Goal: Transaction & Acquisition: Register for event/course

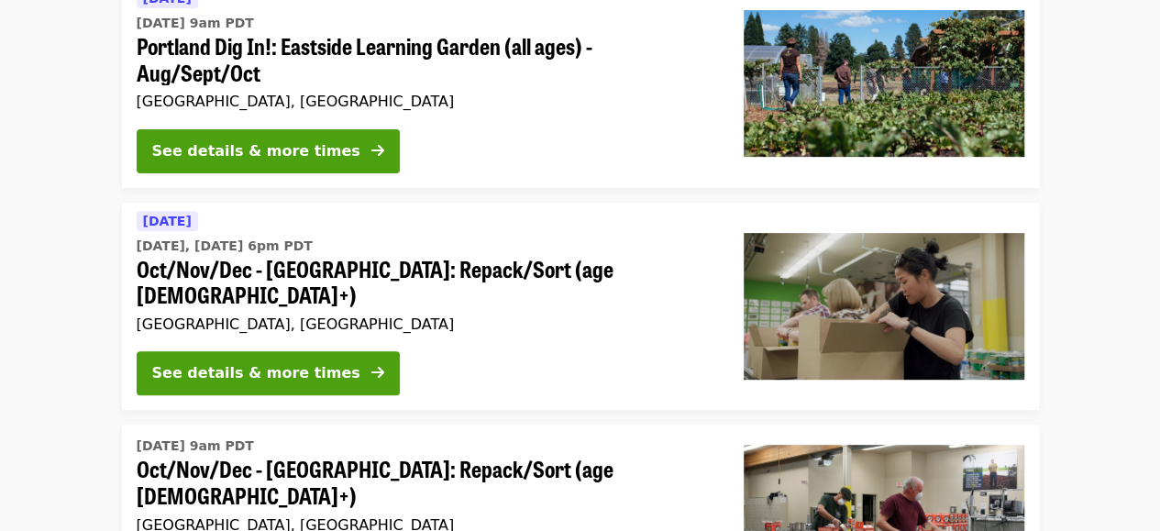
scroll to position [241, 0]
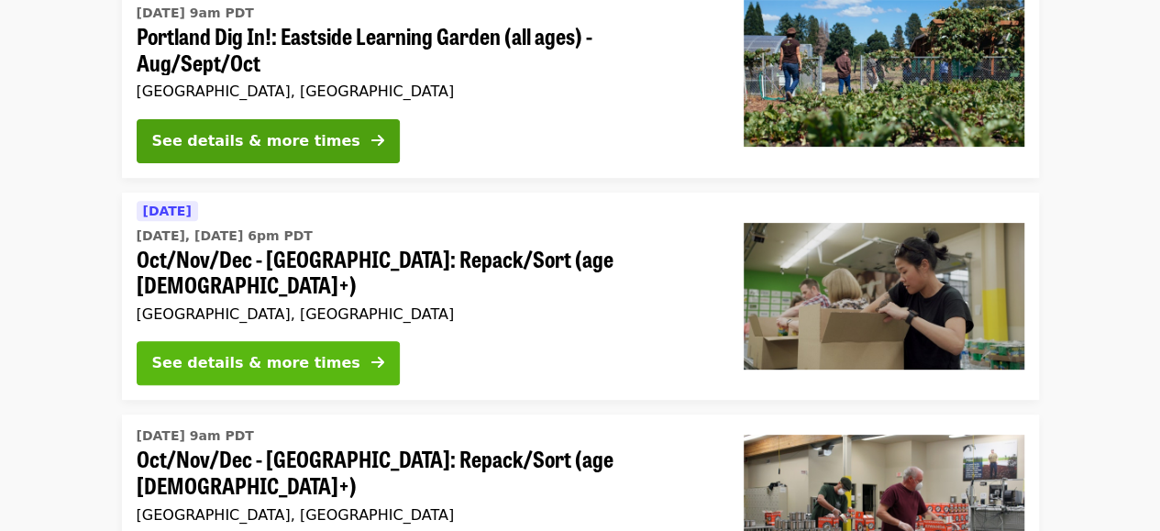
click at [281, 352] on div "See details & more times" at bounding box center [256, 363] width 208 height 22
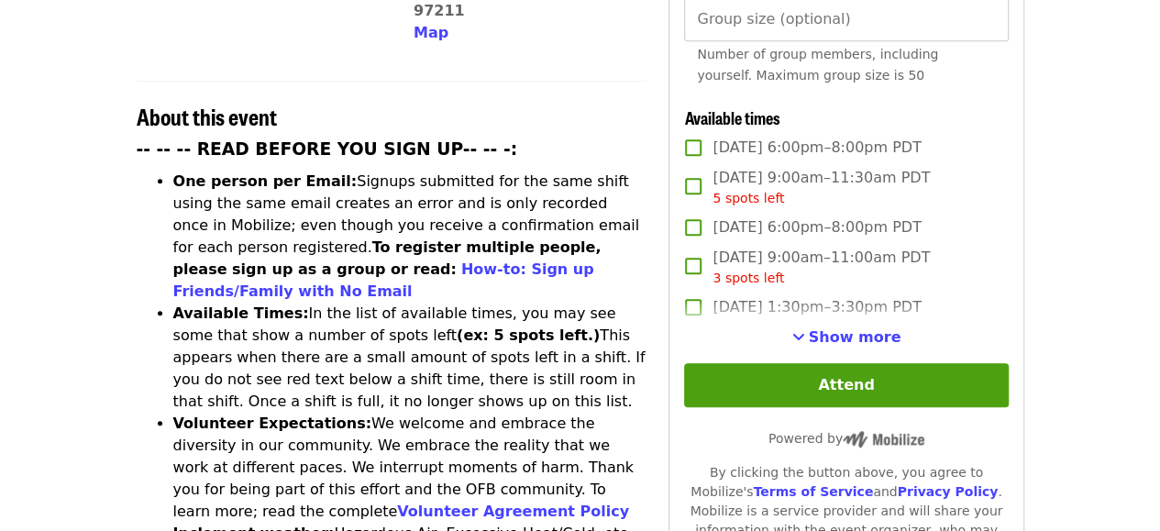
scroll to position [651, 0]
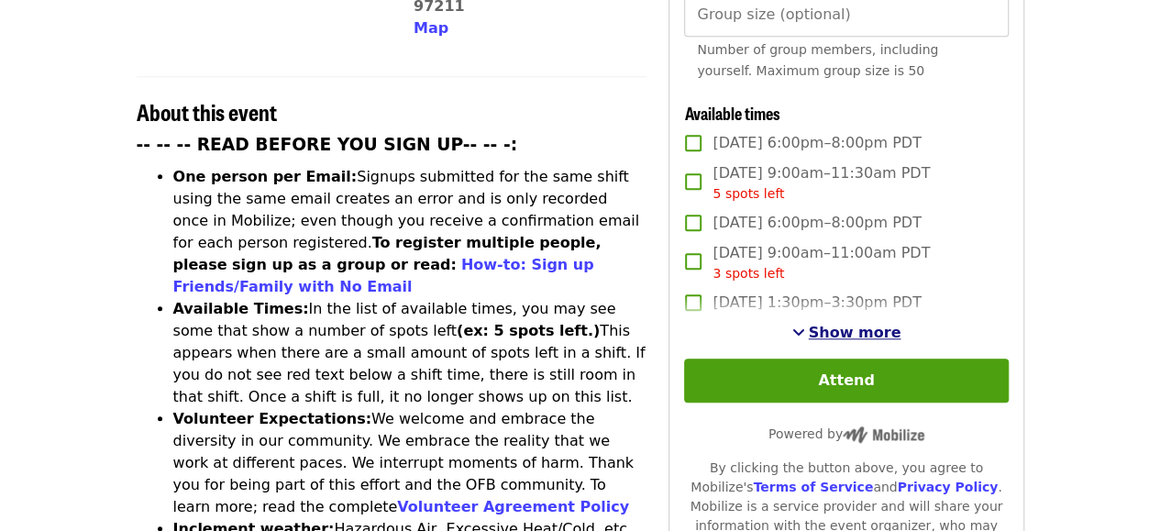
click at [873, 330] on span "Show more" at bounding box center [855, 332] width 93 height 17
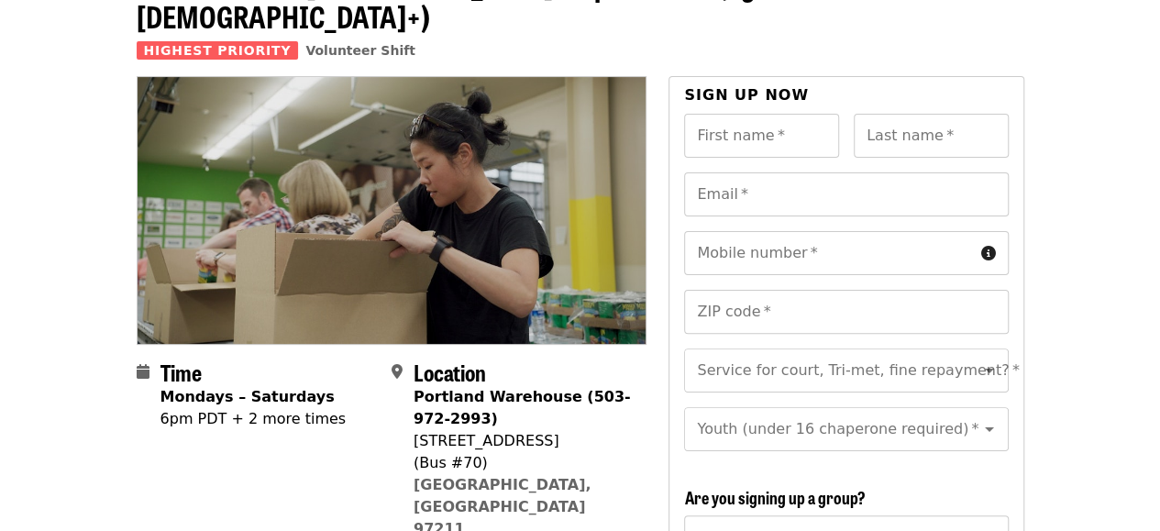
scroll to position [129, 0]
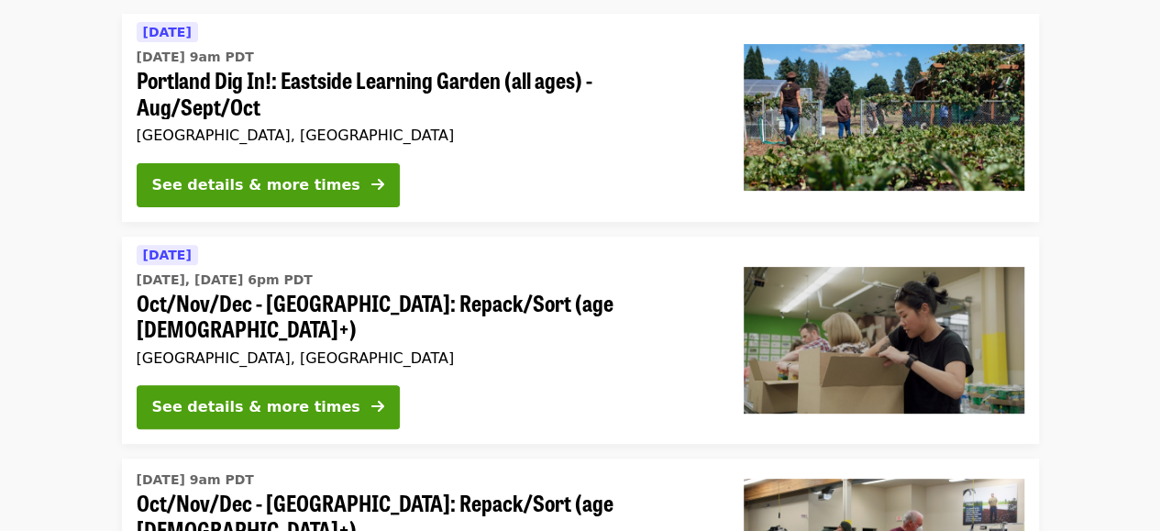
scroll to position [234, 0]
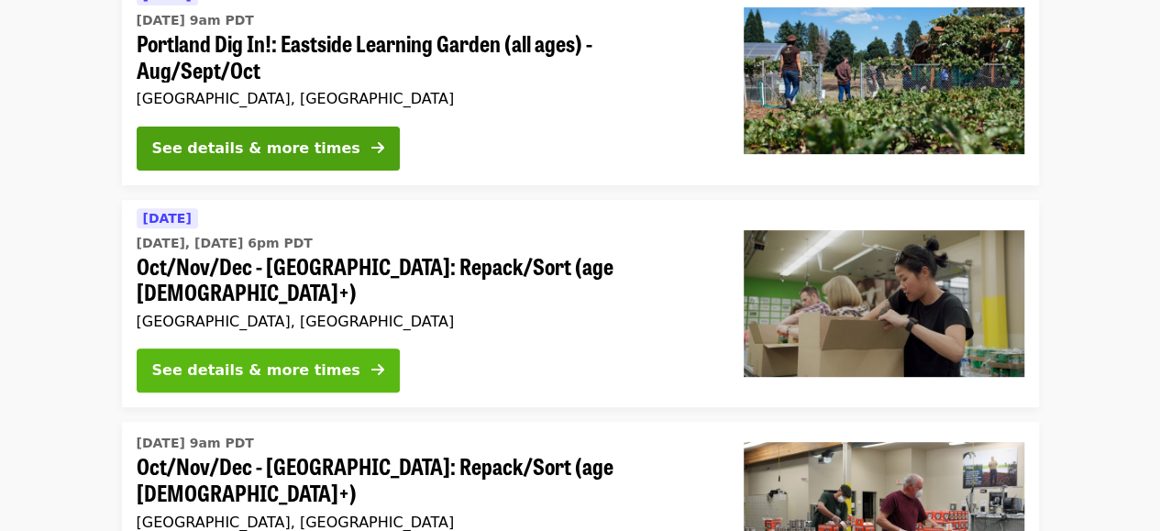
click at [284, 359] on div "See details & more times" at bounding box center [256, 370] width 208 height 22
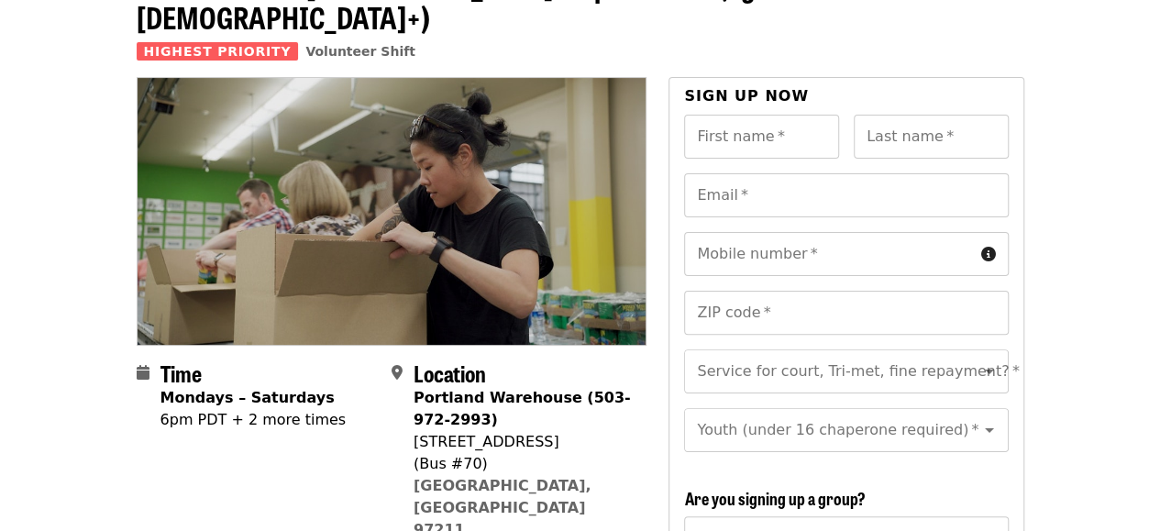
scroll to position [128, 0]
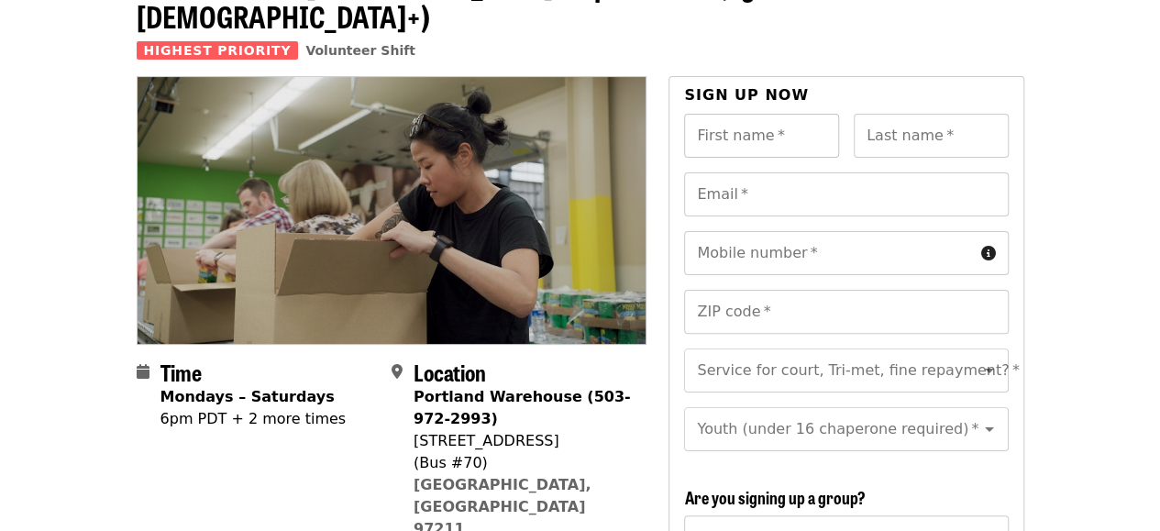
click at [725, 114] on input "First name   *" at bounding box center [761, 136] width 155 height 44
type input "******"
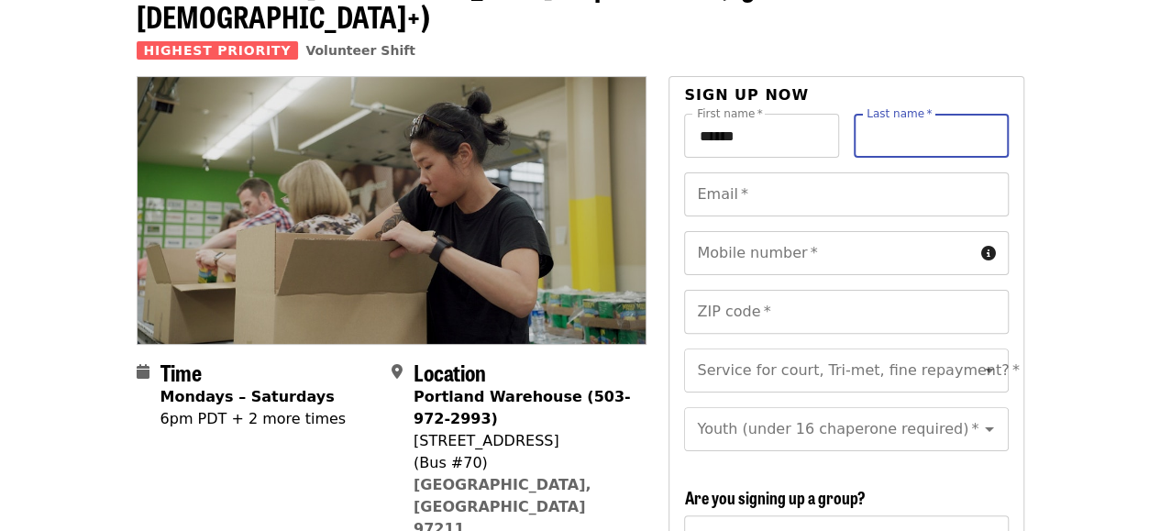
click at [880, 114] on input "Last name   *" at bounding box center [931, 136] width 155 height 44
type input "**********"
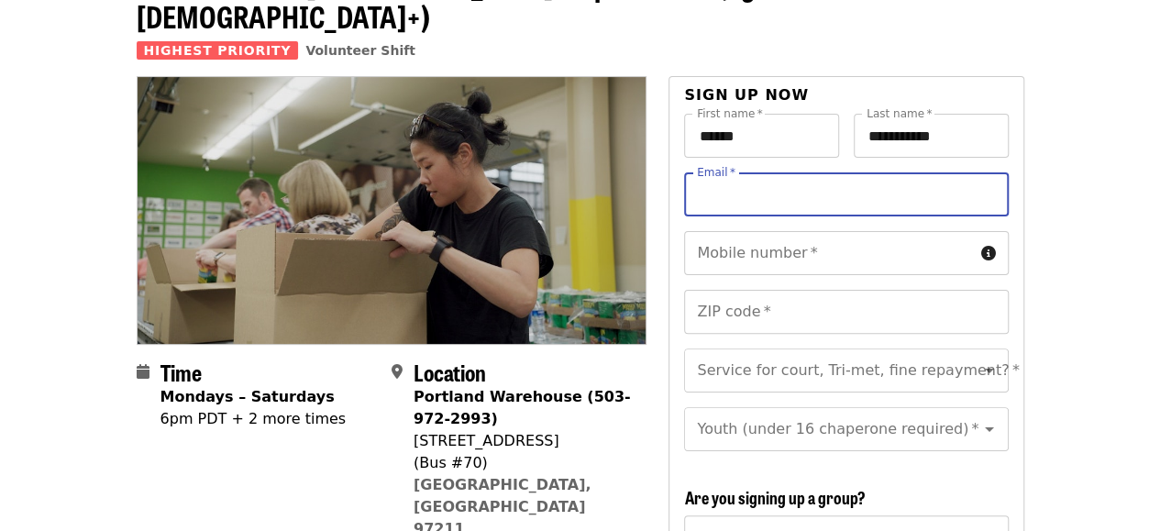
click at [734, 172] on input "Email   *" at bounding box center [846, 194] width 324 height 44
type input "**********"
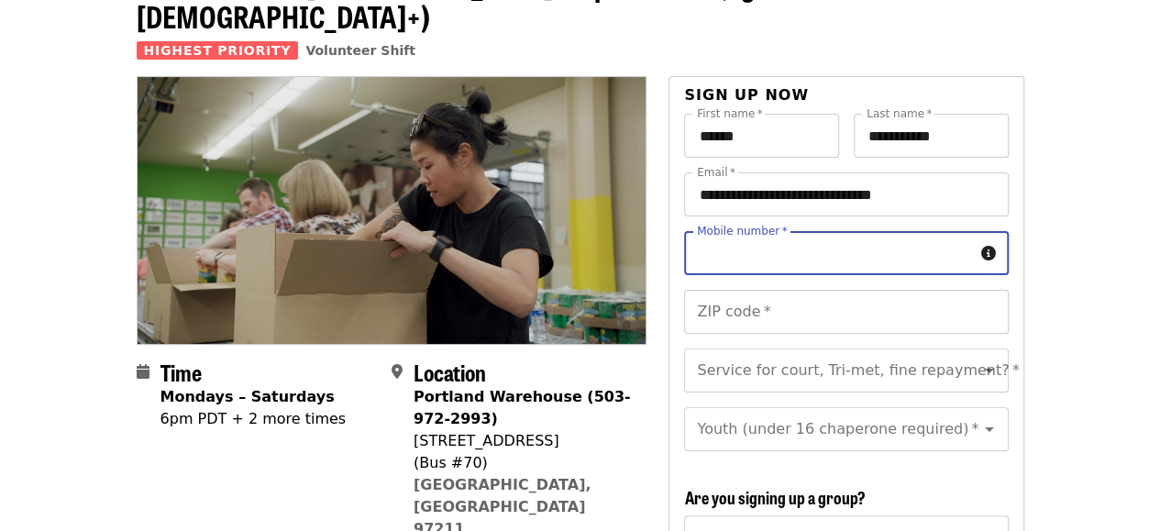
click at [829, 231] on input "Mobile number   *" at bounding box center [828, 253] width 289 height 44
type input "**********"
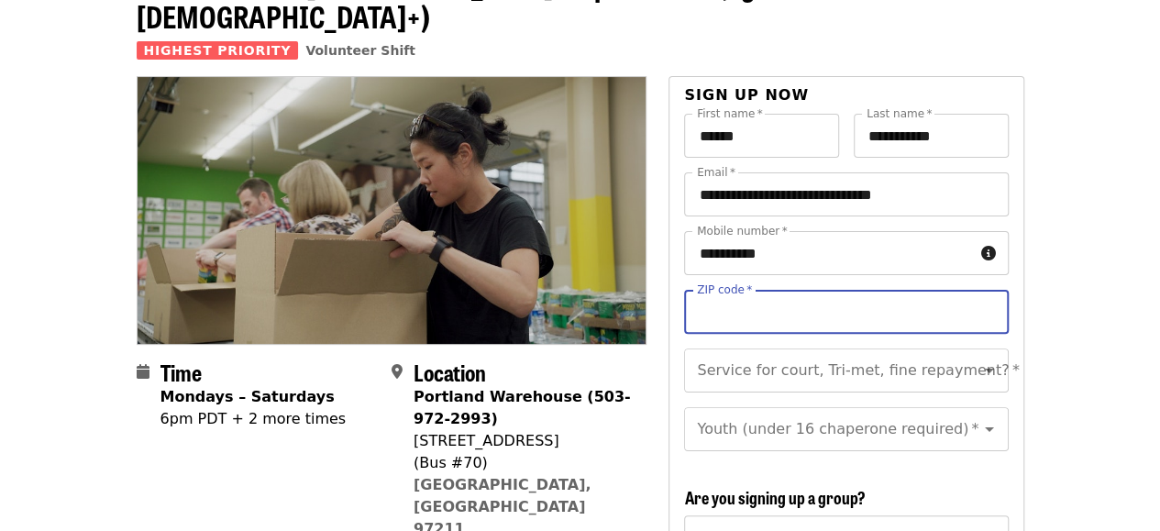
click at [789, 290] on input "ZIP code   *" at bounding box center [846, 312] width 324 height 44
type input "*****"
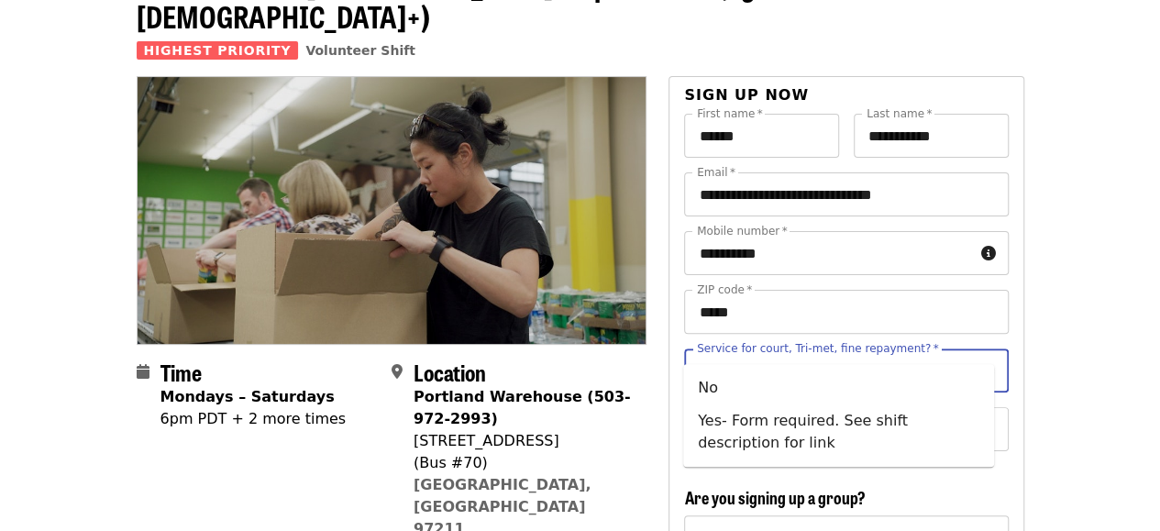
click at [894, 353] on input "Service for court, Tri-met, fine repayment?   *" at bounding box center [823, 370] width 249 height 35
click at [734, 387] on li "No" at bounding box center [838, 387] width 311 height 33
type input "**"
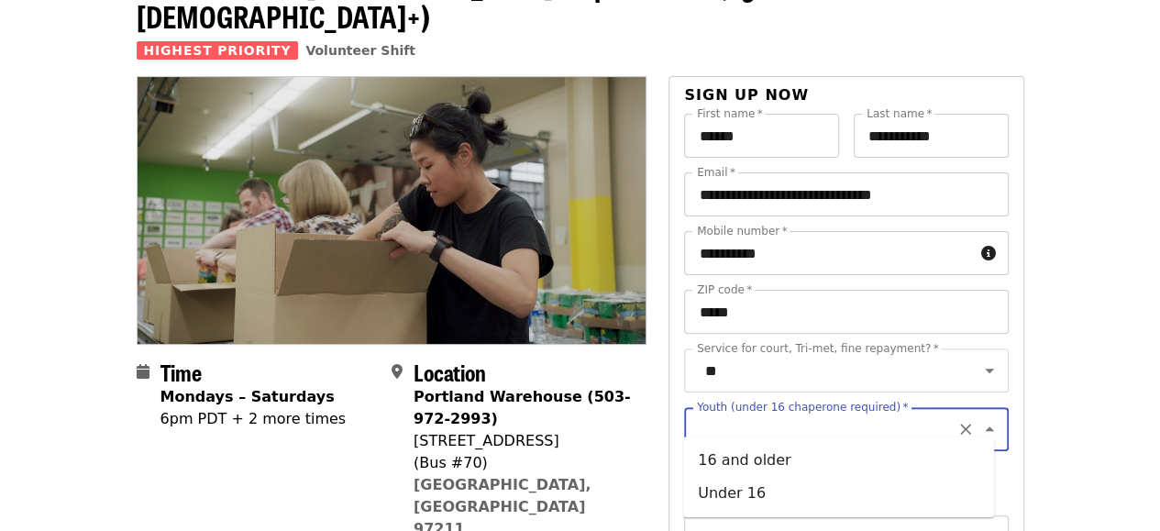
click at [863, 421] on input "Youth (under 16 chaperone required)   *" at bounding box center [823, 429] width 249 height 35
click at [767, 494] on li "Under 16" at bounding box center [838, 493] width 311 height 33
type input "********"
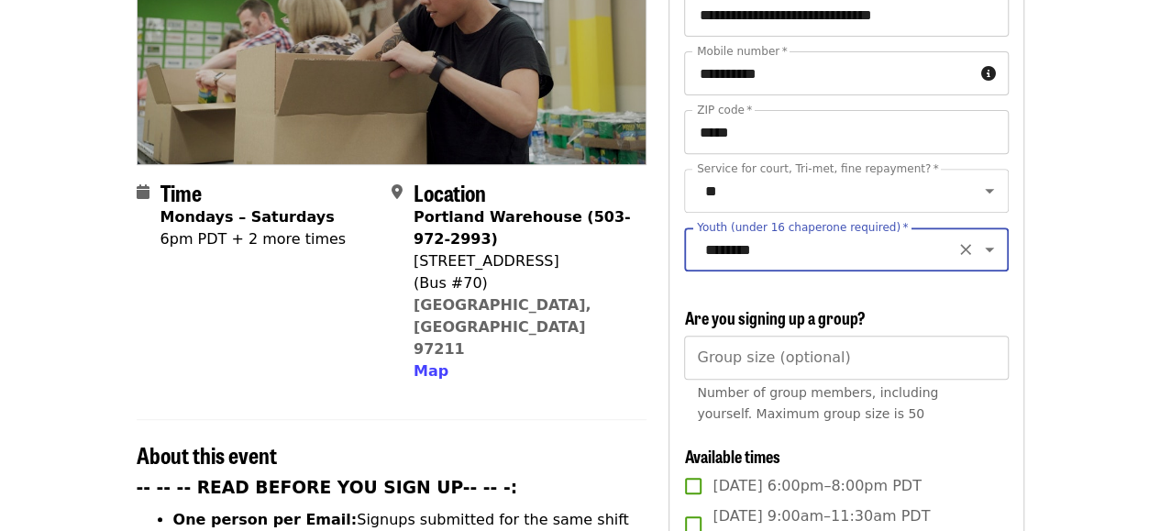
scroll to position [336, 0]
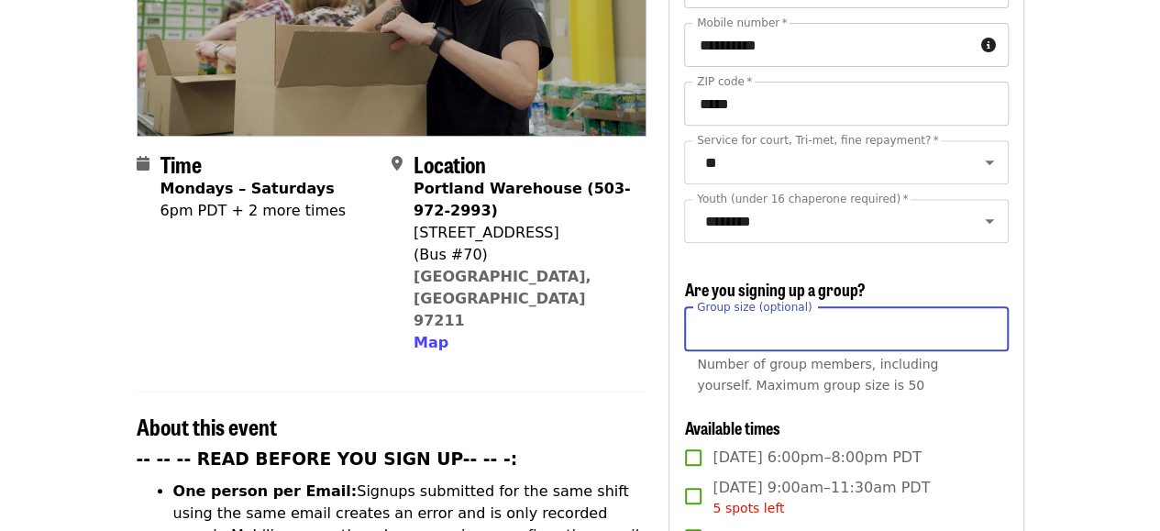
click at [842, 334] on input "Group size (optional)" at bounding box center [846, 329] width 324 height 44
click at [819, 388] on span "Number of group members, including yourself. Maximum group size is 50" at bounding box center [817, 375] width 241 height 36
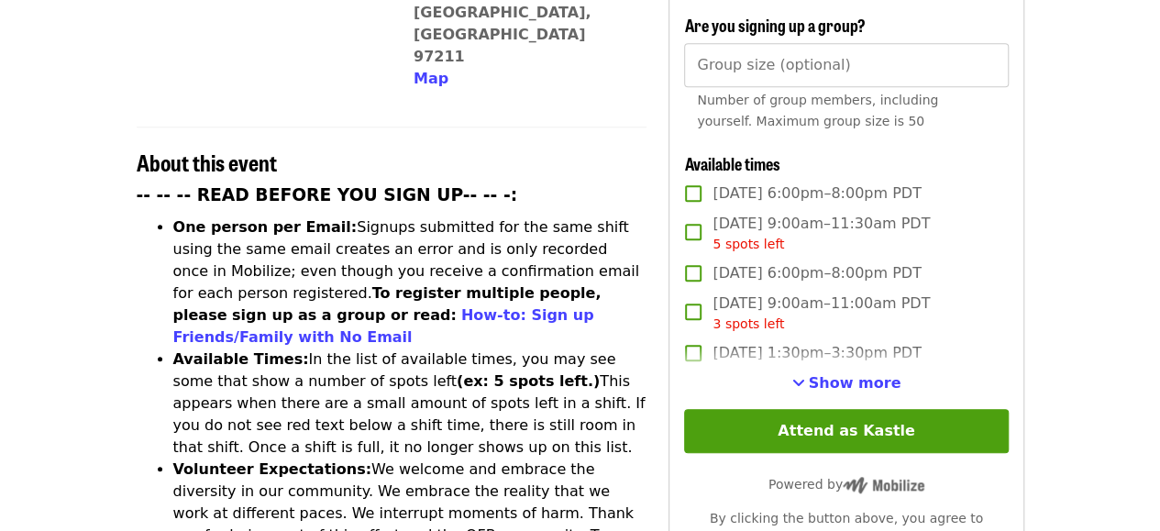
scroll to position [606, 0]
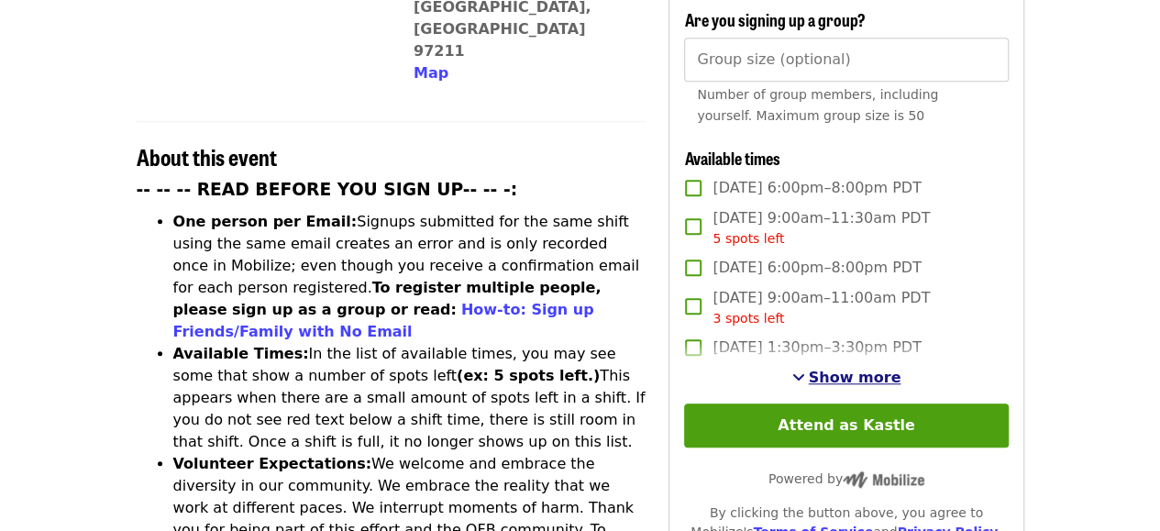
click at [831, 369] on span "Show more" at bounding box center [855, 377] width 93 height 17
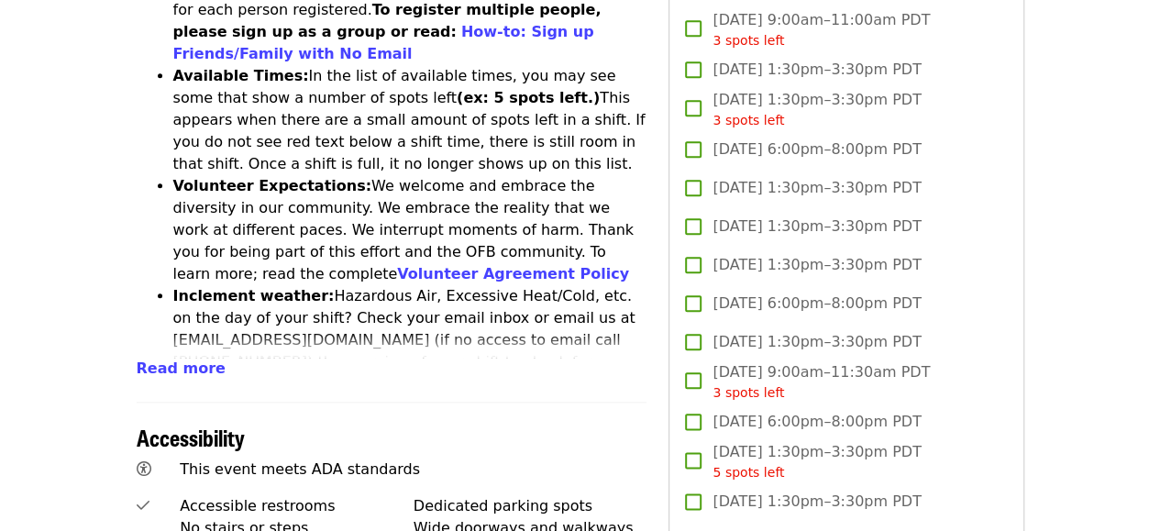
scroll to position [907, 0]
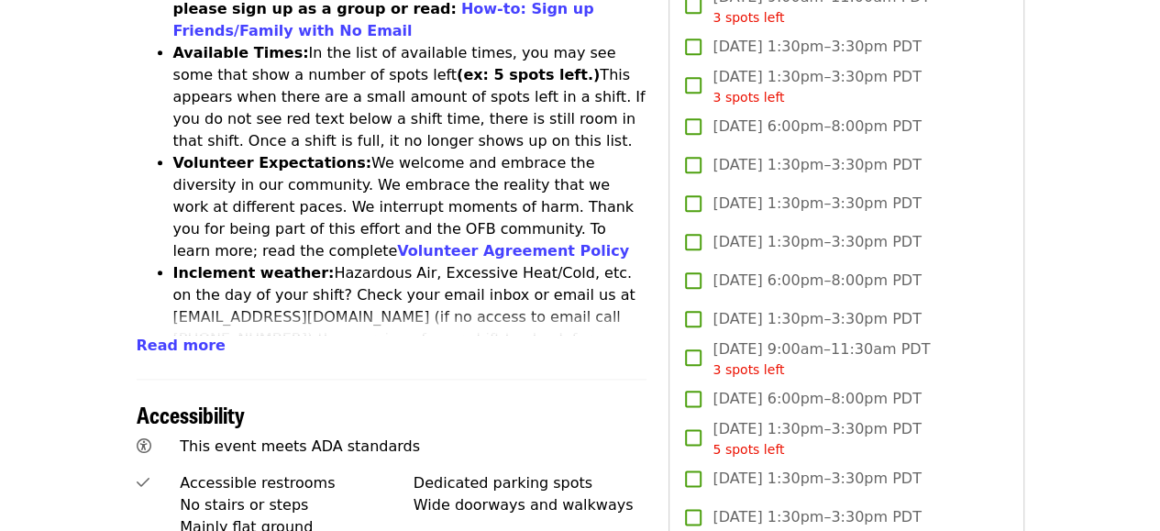
drag, startPoint x: 712, startPoint y: 384, endPoint x: 614, endPoint y: 377, distance: 98.4
click at [614, 436] on p "This event meets ADA standards" at bounding box center [413, 447] width 467 height 22
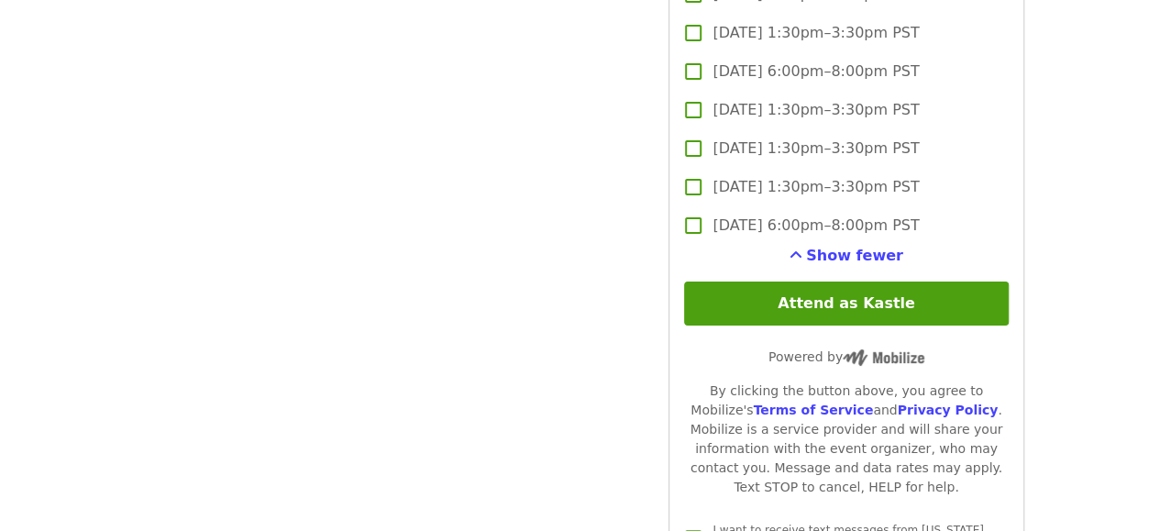
scroll to position [3433, 0]
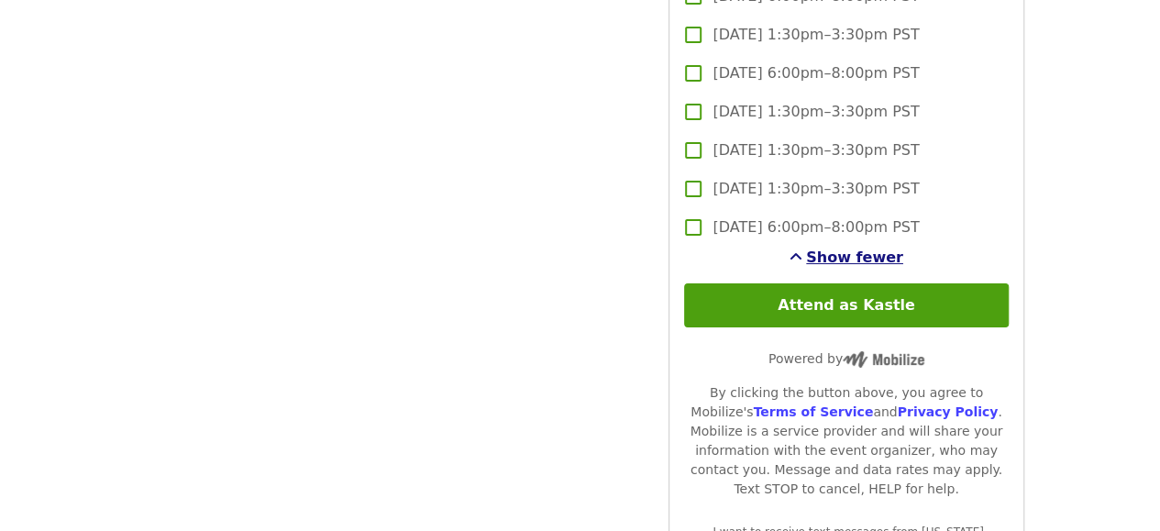
click at [820, 260] on span "Show fewer" at bounding box center [854, 256] width 97 height 17
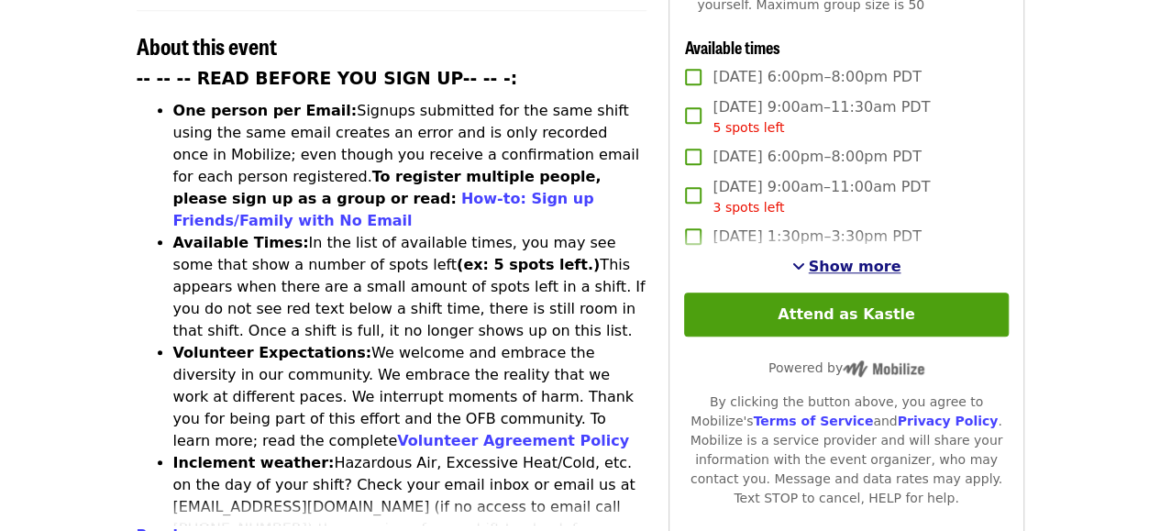
scroll to position [711, 0]
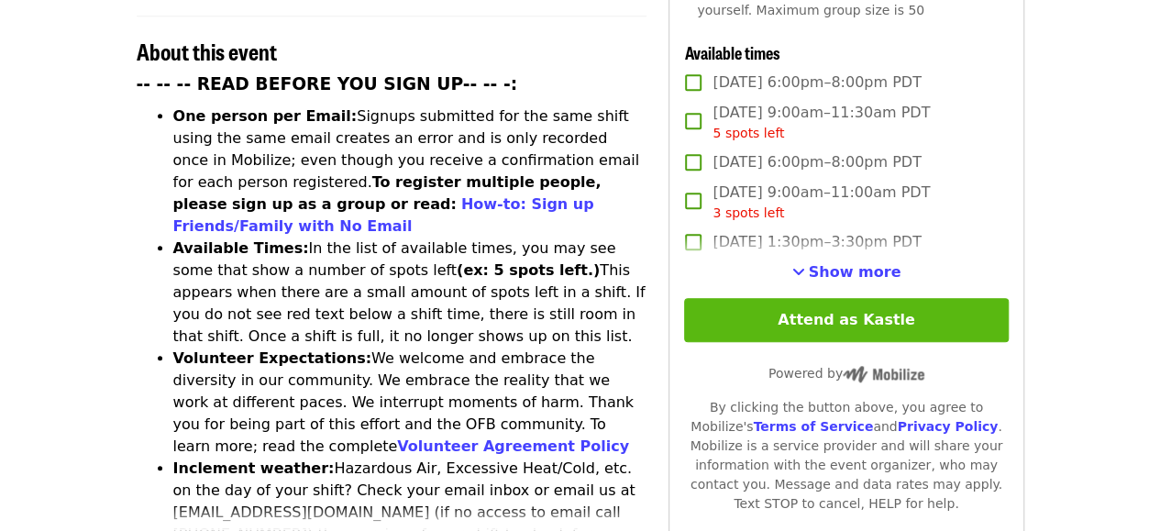
click at [848, 310] on button "Attend as Kastle" at bounding box center [846, 320] width 324 height 44
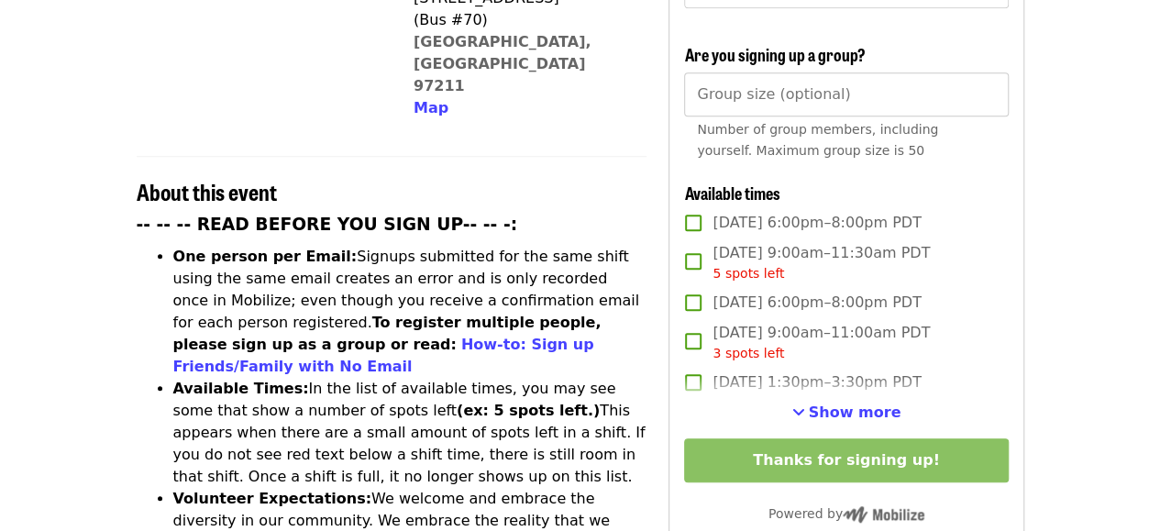
scroll to position [608, 0]
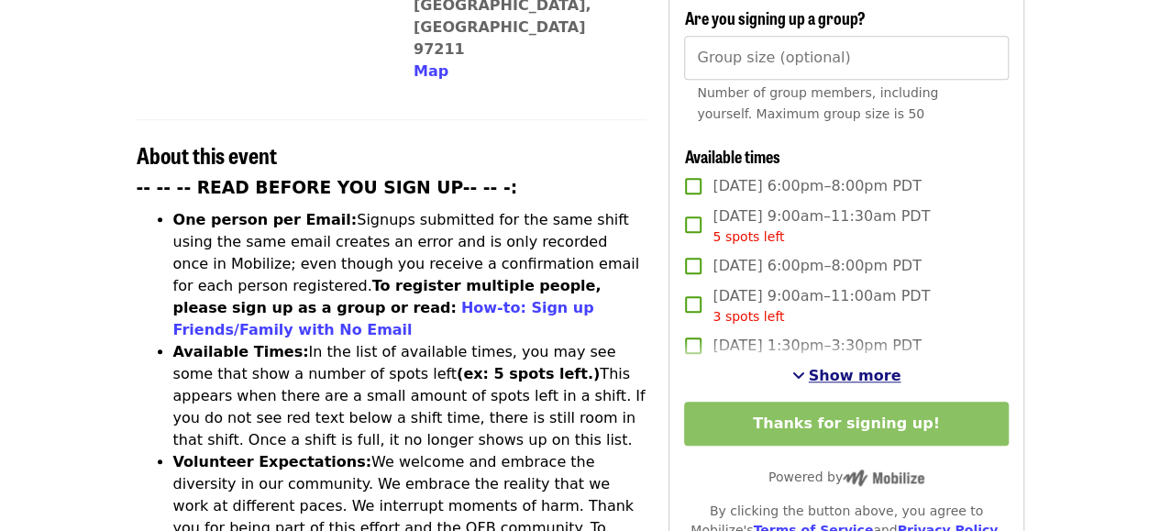
click at [805, 368] on span "See more timeslots" at bounding box center [798, 375] width 13 height 15
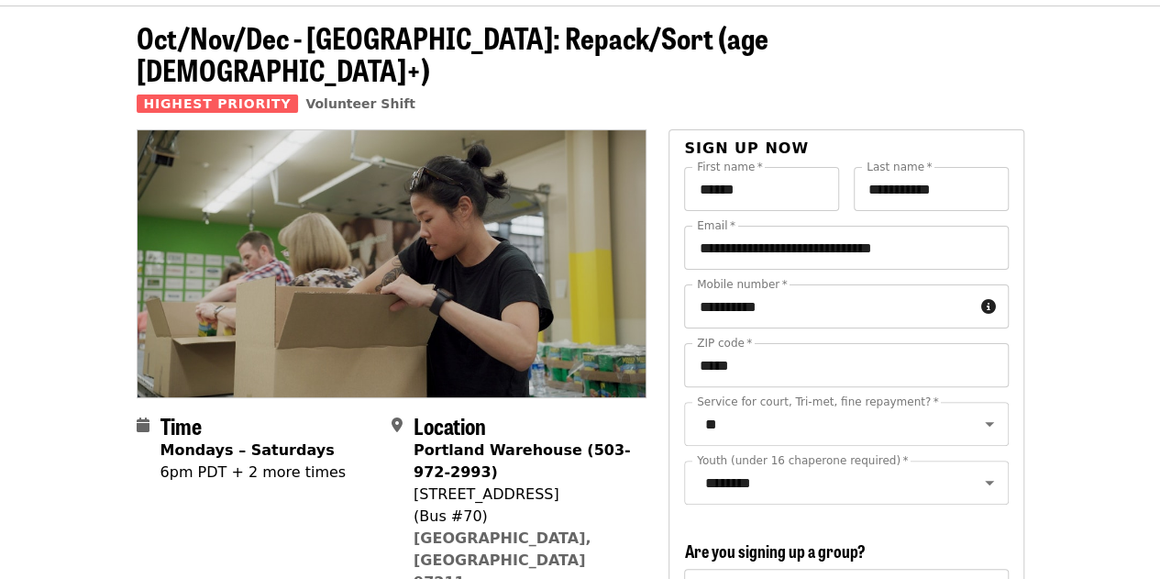
scroll to position [0, 0]
